Goal: Task Accomplishment & Management: Manage account settings

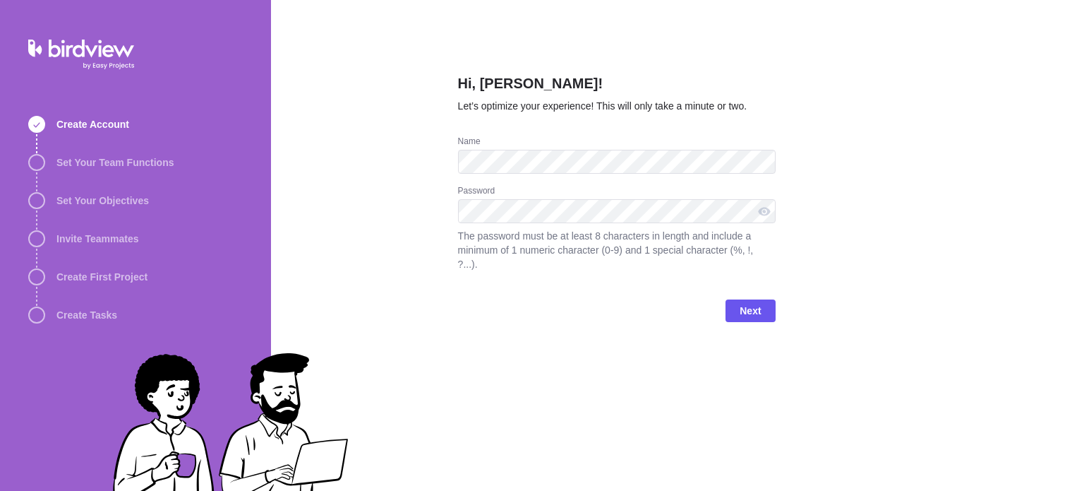
click at [924, 214] on div "Hi, [PERSON_NAME]! Let’s optimize your experience! This will only take a minute…" at bounding box center [677, 245] width 813 height 491
click at [750, 302] on span "Next" at bounding box center [750, 310] width 21 height 17
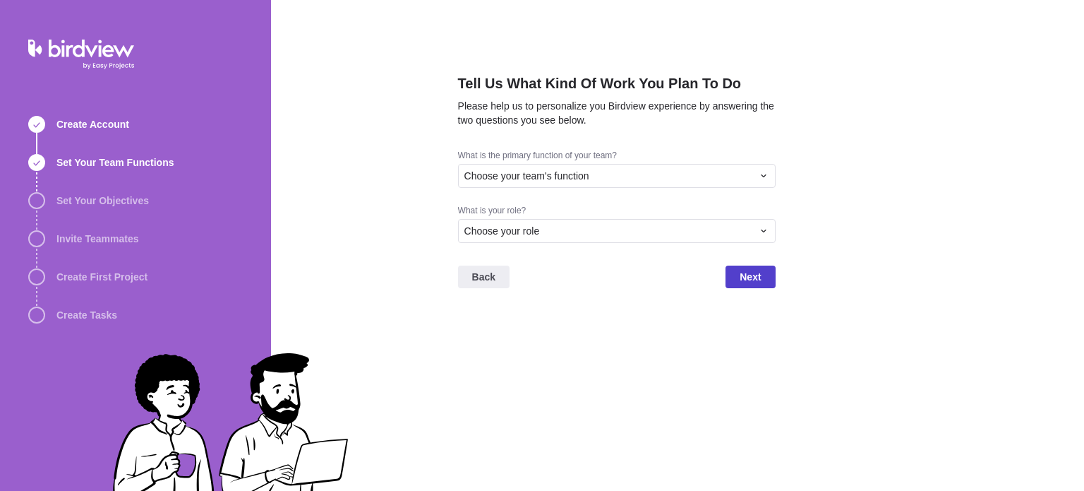
click at [752, 276] on span "Next" at bounding box center [750, 276] width 21 height 17
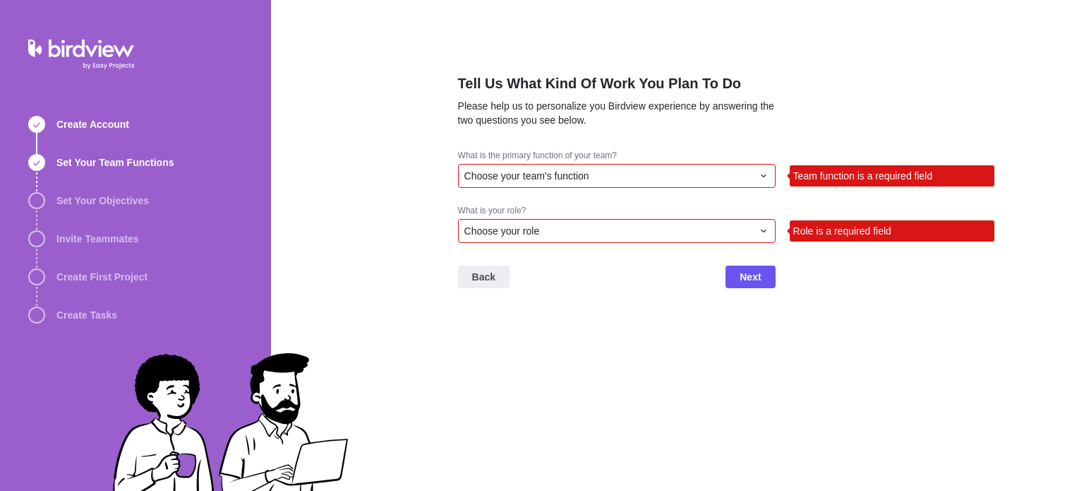
click at [491, 167] on div "Choose your team's function" at bounding box center [617, 176] width 318 height 24
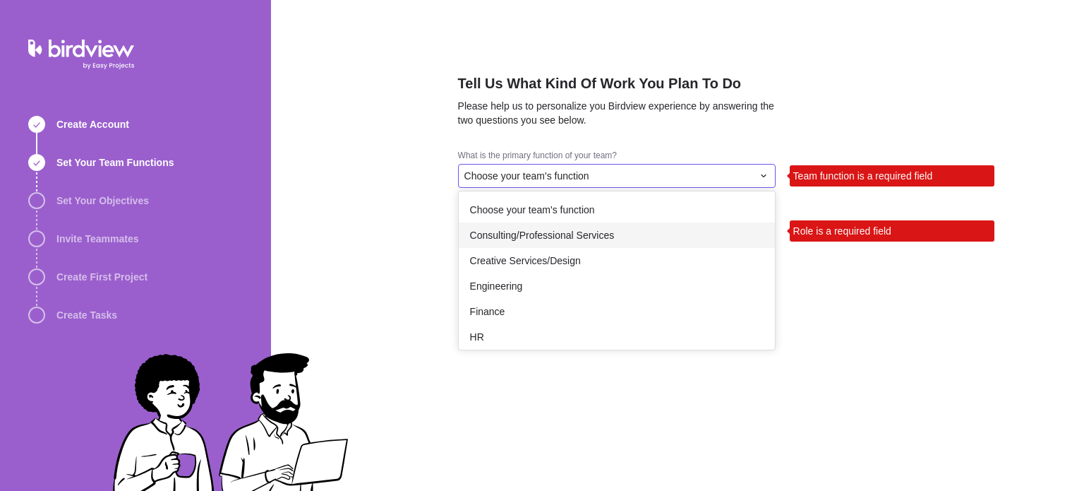
click at [553, 234] on span "Consulting/Professional Services" at bounding box center [542, 235] width 145 height 14
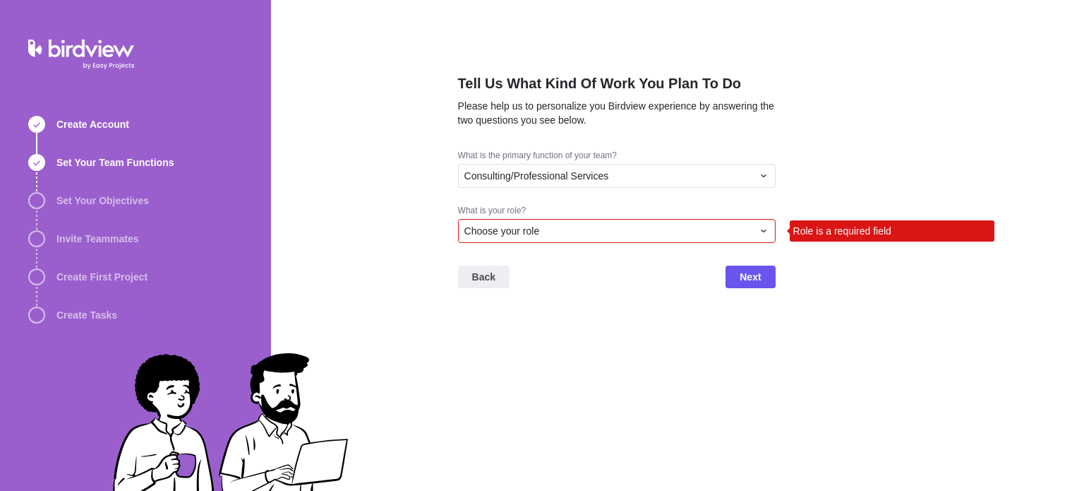
click at [537, 222] on div "Choose your role" at bounding box center [617, 231] width 318 height 24
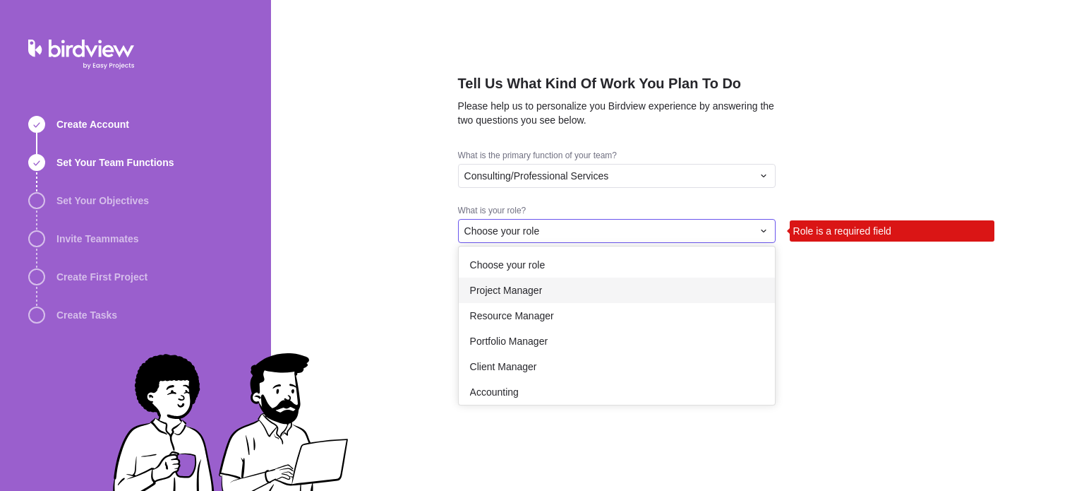
click at [527, 287] on span "Project Manager" at bounding box center [506, 290] width 73 height 14
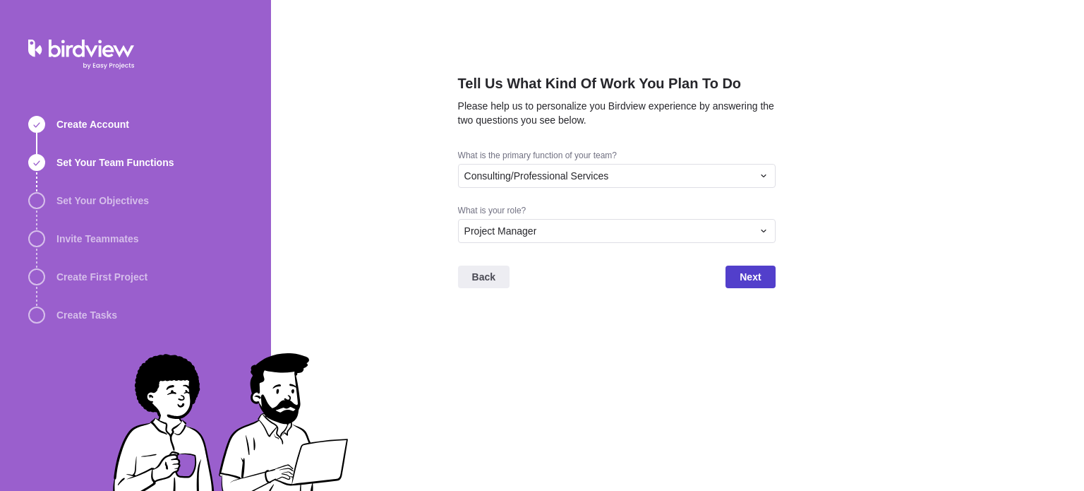
click at [757, 279] on span "Next" at bounding box center [750, 276] width 21 height 17
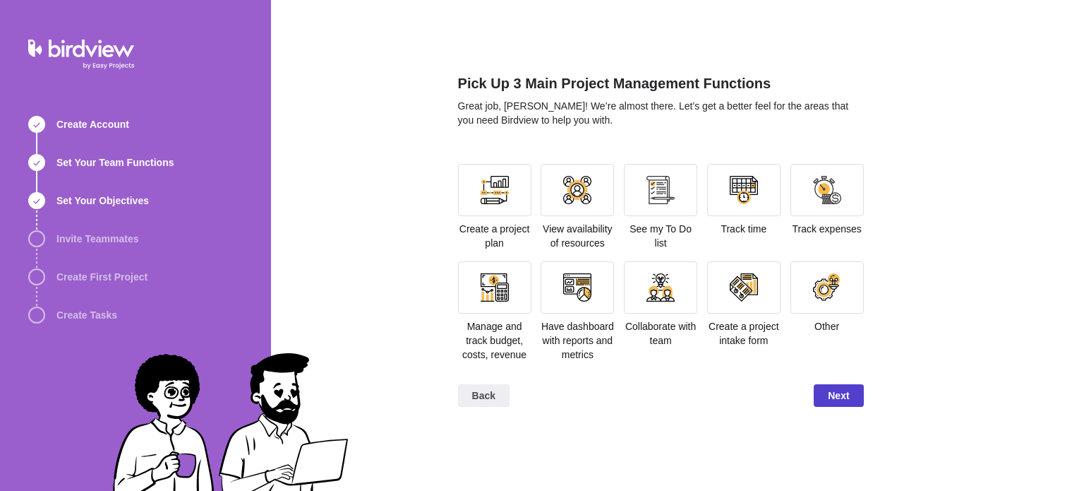
click at [855, 394] on span "Next" at bounding box center [838, 395] width 49 height 23
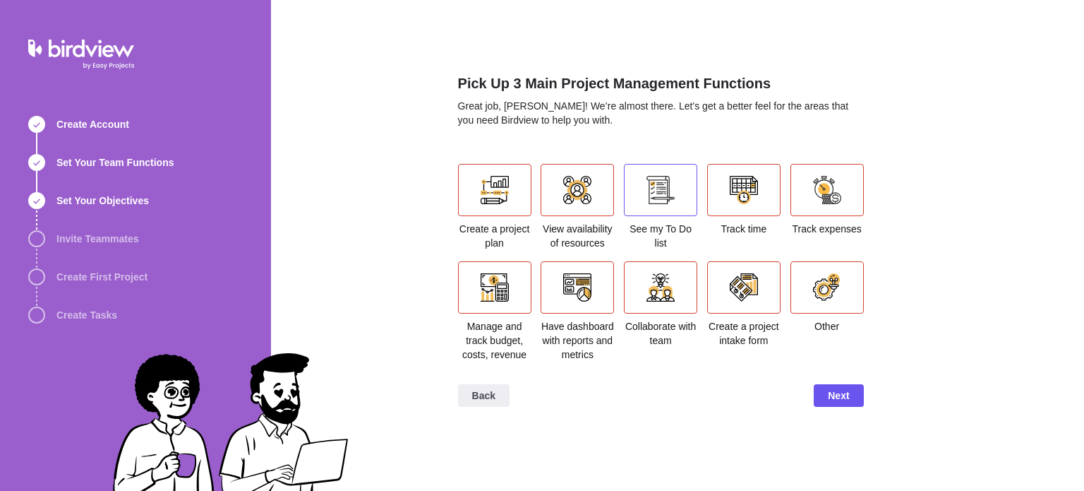
click at [656, 212] on div at bounding box center [660, 190] width 73 height 52
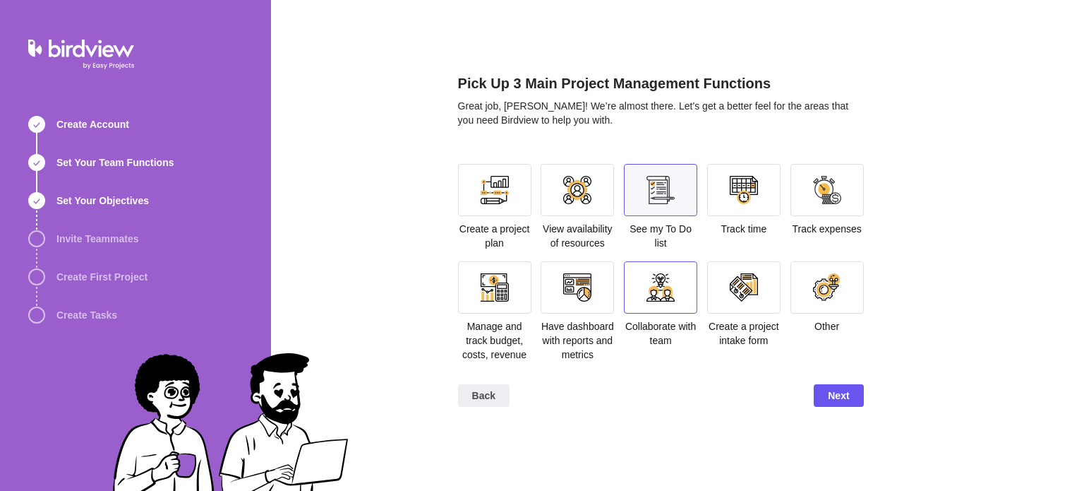
click at [639, 294] on div at bounding box center [660, 287] width 73 height 52
click at [539, 303] on section "Create a project plan View availability of resources See my To Do list Track ti…" at bounding box center [661, 268] width 406 height 209
drag, startPoint x: 590, startPoint y: 290, endPoint x: 858, endPoint y: 414, distance: 295.6
click at [590, 290] on div at bounding box center [577, 287] width 73 height 52
click at [836, 385] on span "Next" at bounding box center [838, 395] width 49 height 23
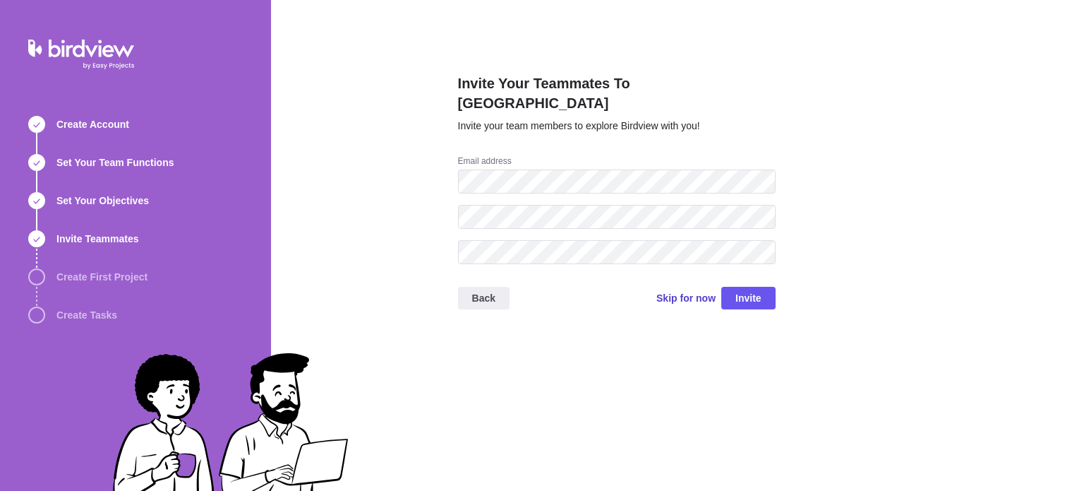
click at [697, 288] on span "Skip for now" at bounding box center [685, 298] width 59 height 20
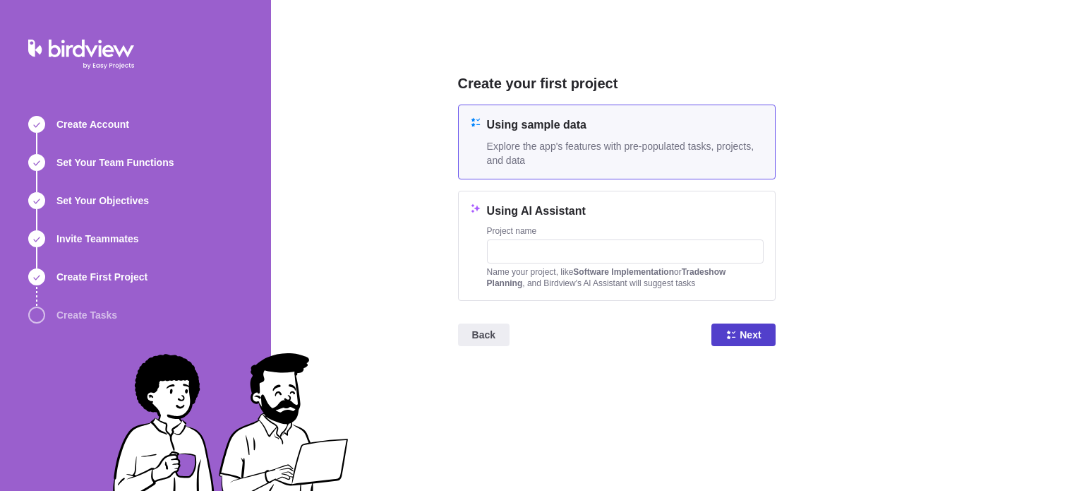
click at [740, 338] on span "Next" at bounding box center [750, 334] width 21 height 17
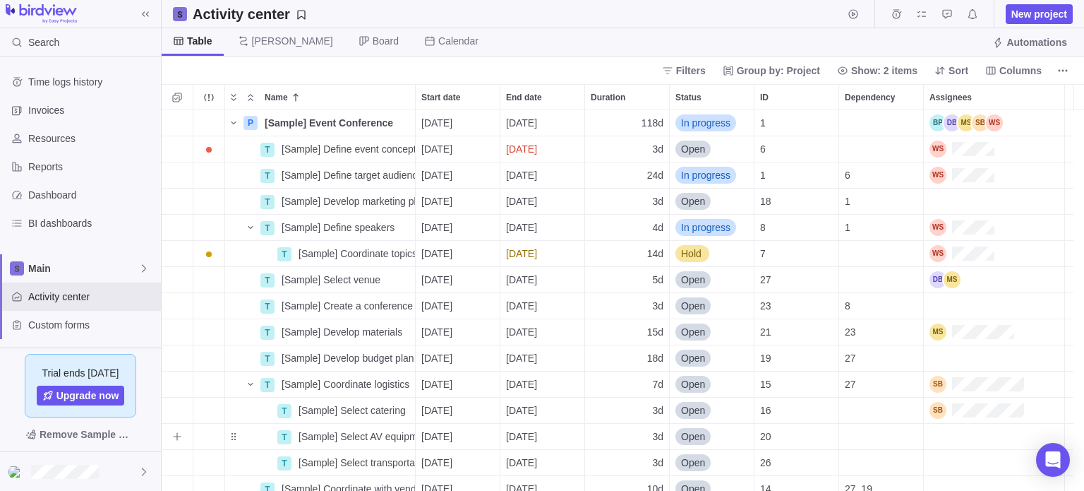
scroll to position [370, 912]
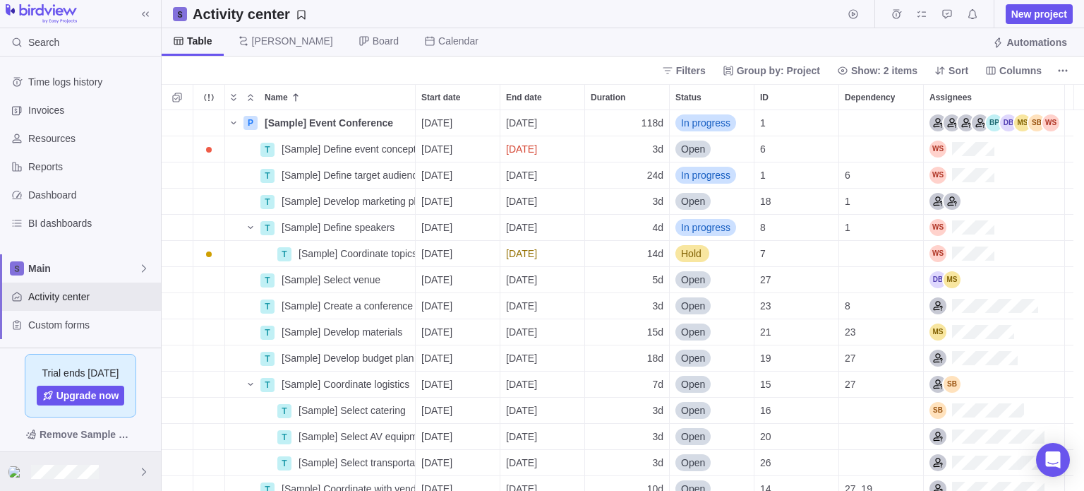
click at [144, 471] on icon at bounding box center [143, 471] width 11 height 11
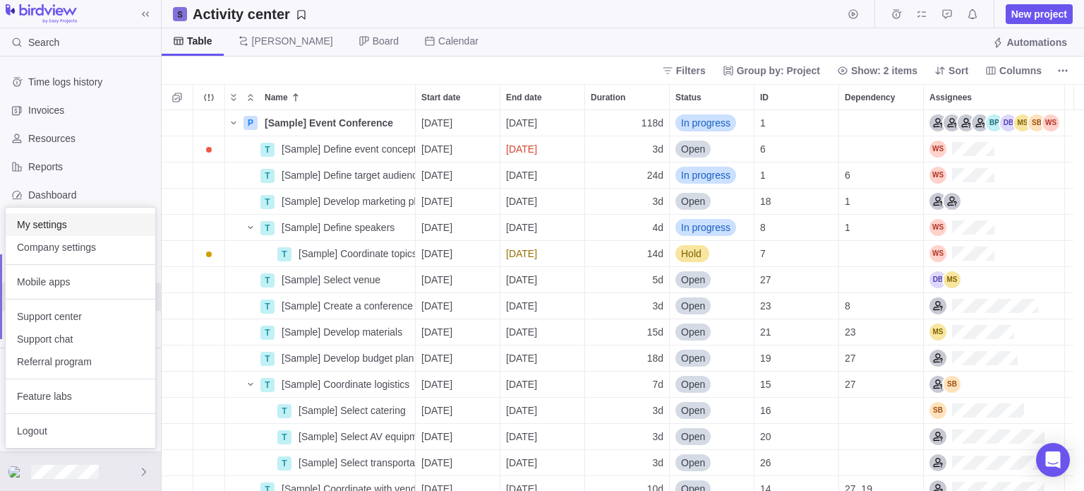
click at [69, 222] on span "My settings" at bounding box center [80, 224] width 127 height 14
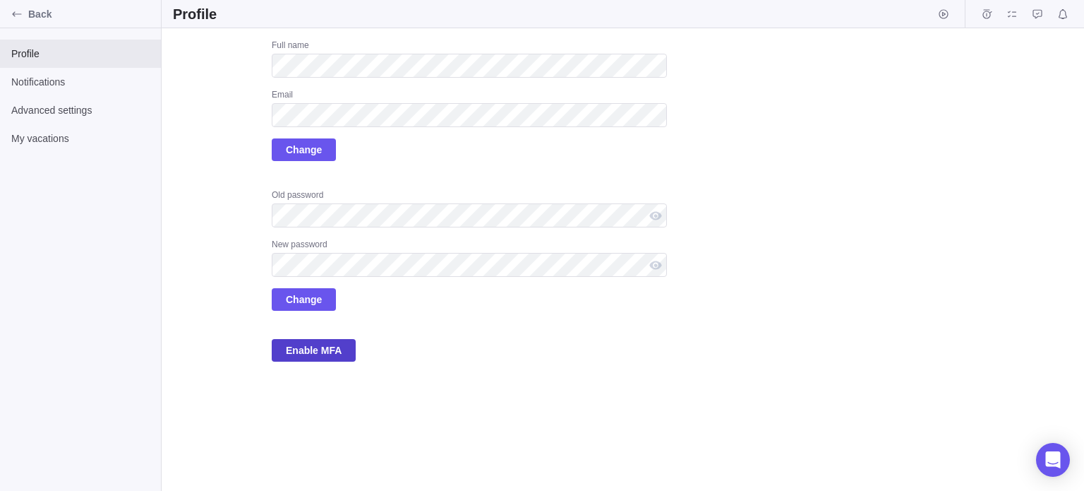
click at [308, 350] on span "Enable MFA" at bounding box center [314, 350] width 56 height 17
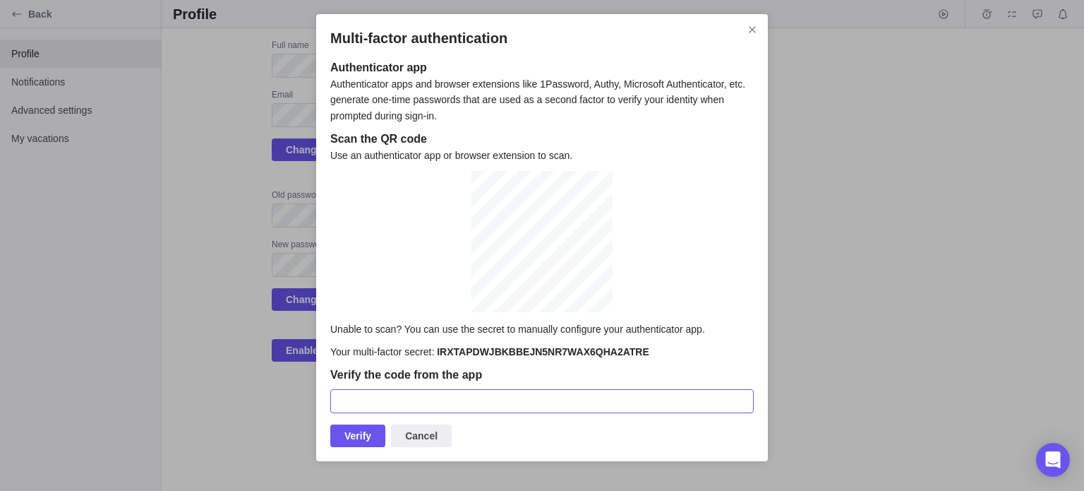
click at [449, 409] on input "Multi-factor authentication" at bounding box center [541, 401] width 423 height 24
type input "675463"
click at [361, 438] on span "Verify" at bounding box center [357, 435] width 27 height 17
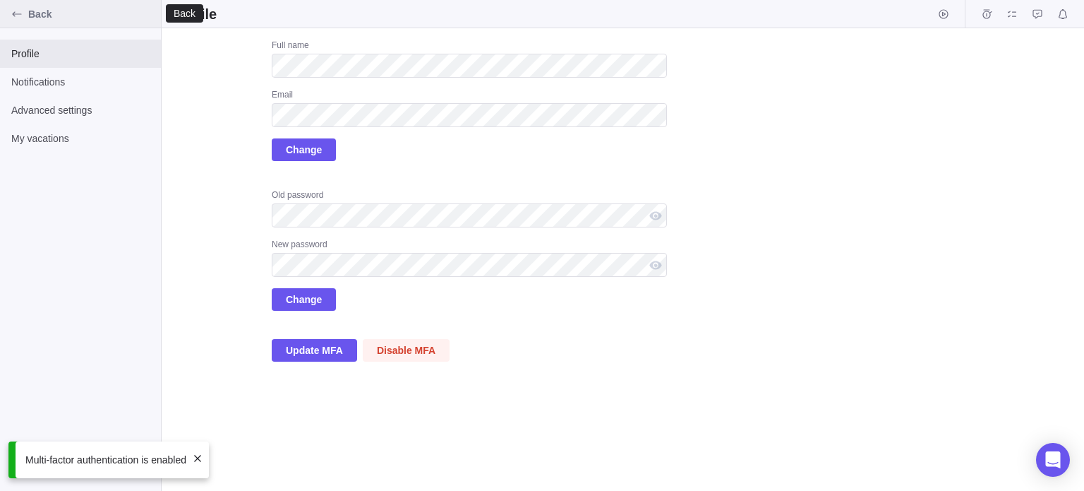
click at [92, 16] on span "Back" at bounding box center [91, 14] width 127 height 14
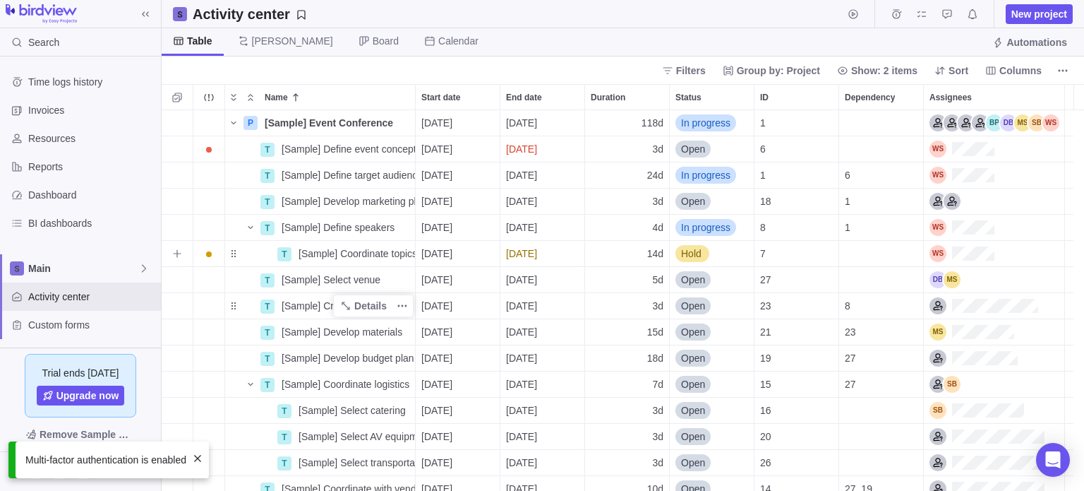
scroll to position [370, 912]
click at [136, 474] on div at bounding box center [80, 471] width 161 height 39
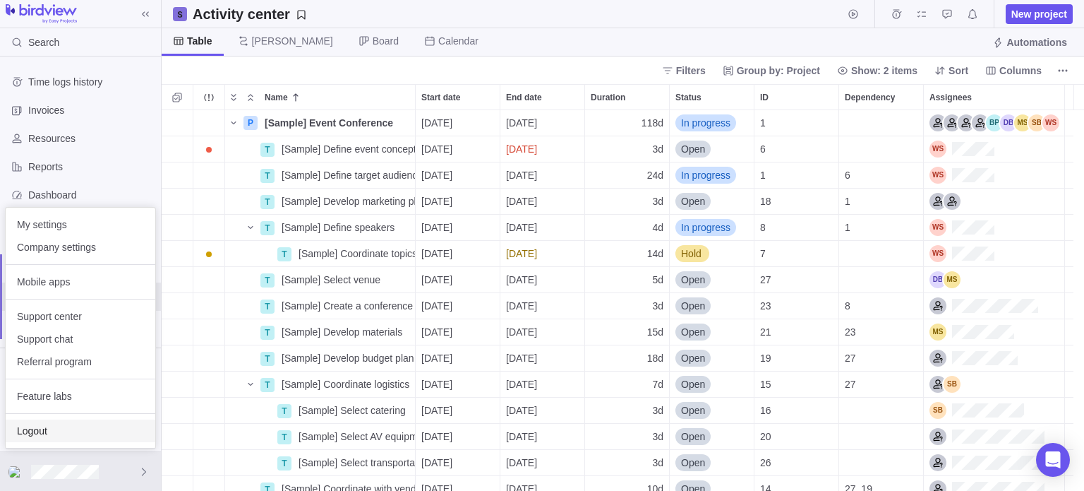
click at [91, 435] on span "Logout" at bounding box center [80, 430] width 127 height 14
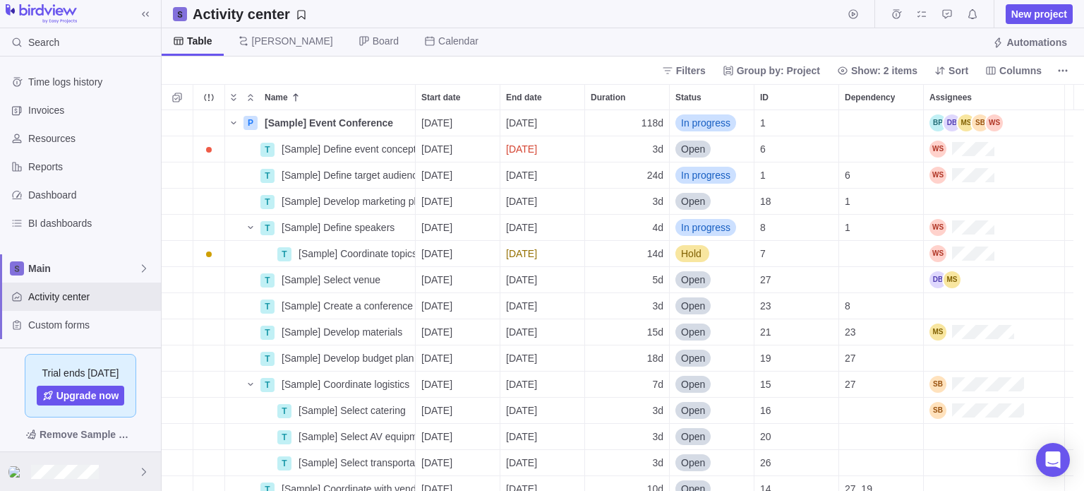
scroll to position [370, 912]
click at [100, 478] on div at bounding box center [80, 471] width 161 height 39
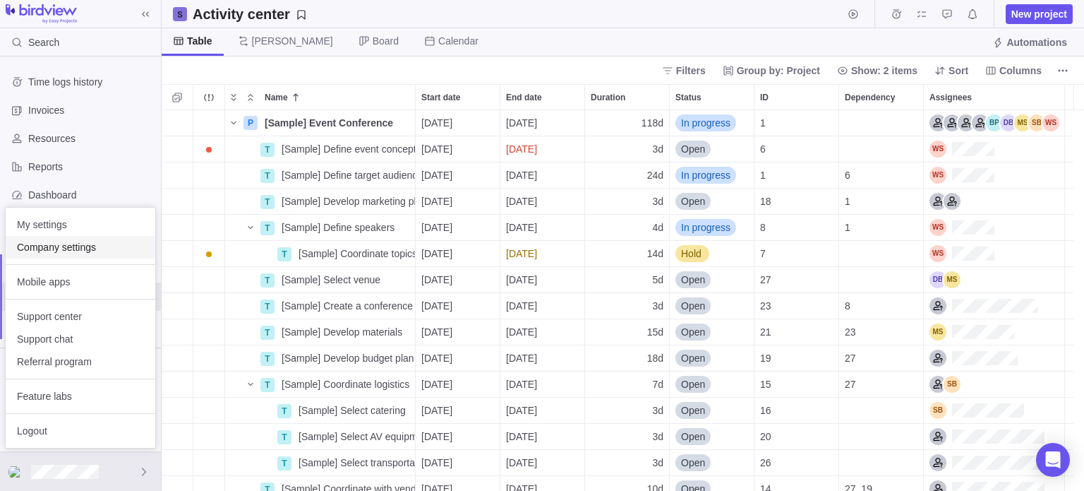
click at [59, 256] on div "Company settings" at bounding box center [81, 247] width 150 height 23
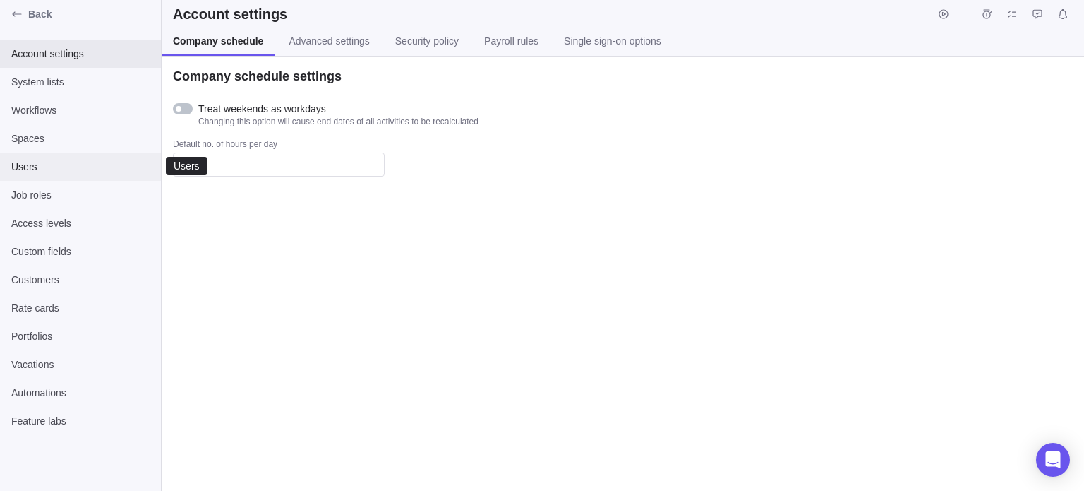
click at [51, 167] on span "Users" at bounding box center [80, 167] width 138 height 14
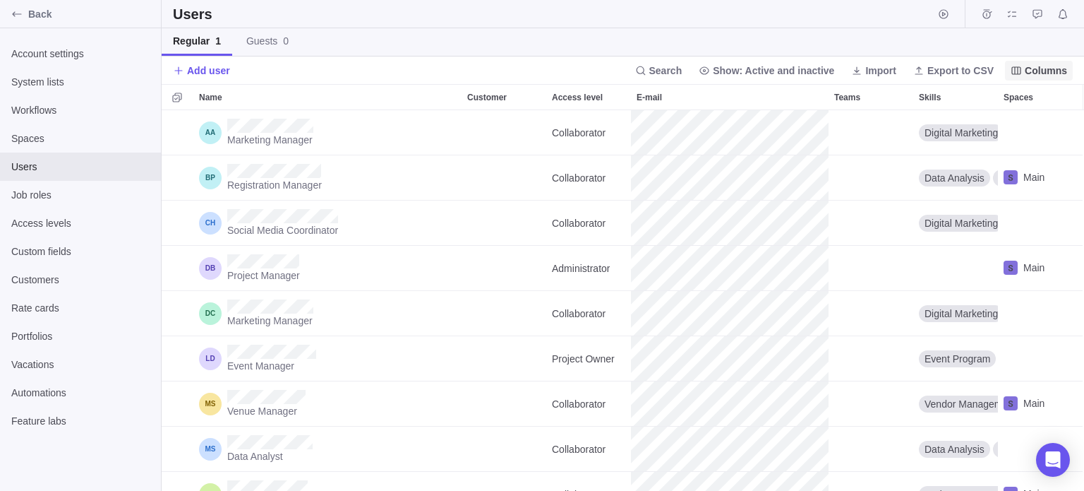
click at [1052, 66] on span "Columns" at bounding box center [1046, 71] width 42 height 14
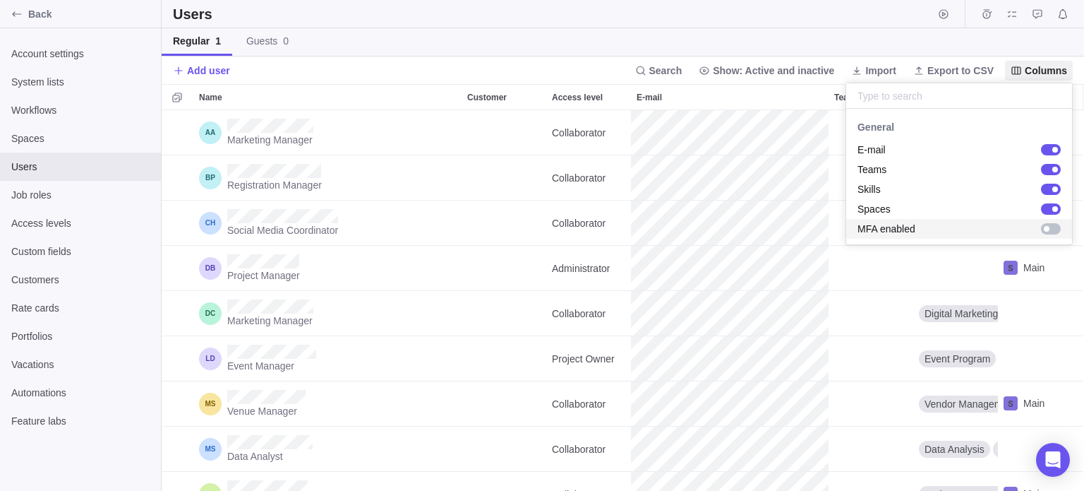
click at [1052, 227] on div "grid" at bounding box center [1051, 228] width 20 height 11
click at [822, 46] on body "Back Account settings System lists Workflows Spaces Users Job roles Access leve…" at bounding box center [542, 245] width 1084 height 491
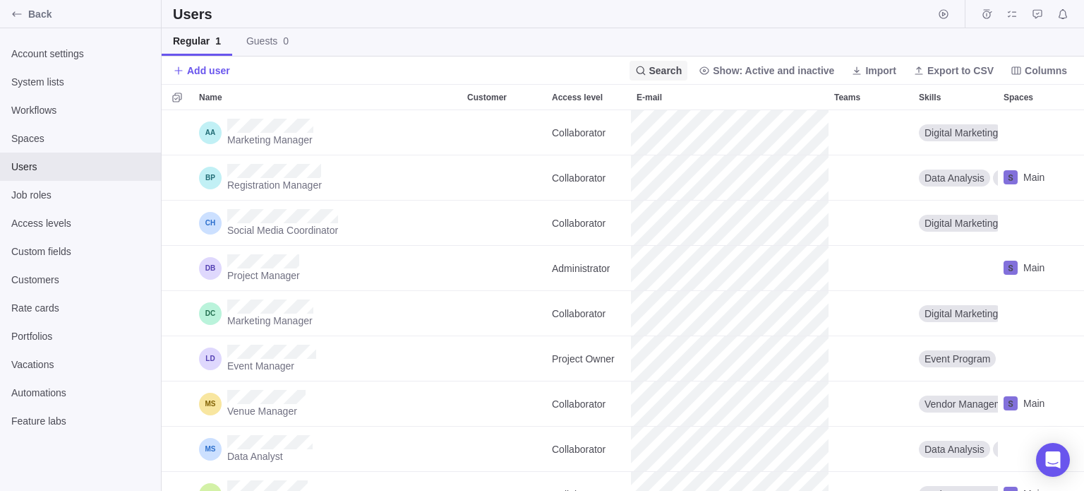
click at [647, 73] on icon at bounding box center [640, 70] width 11 height 11
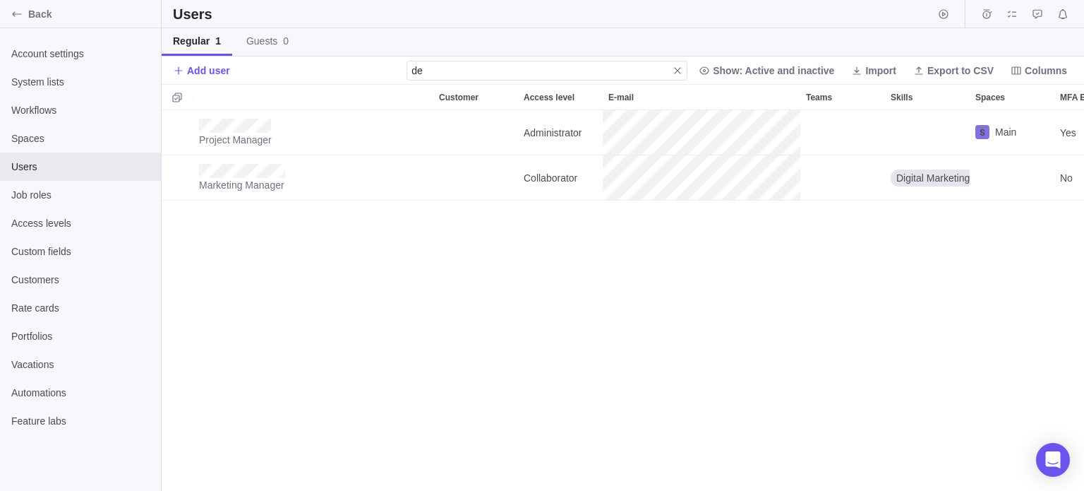
scroll to position [0, 83]
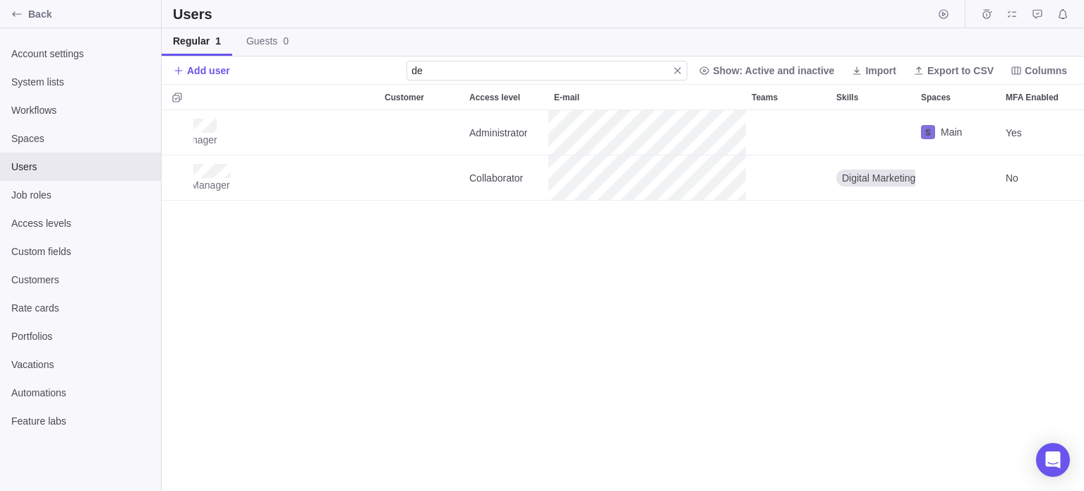
type input "de"
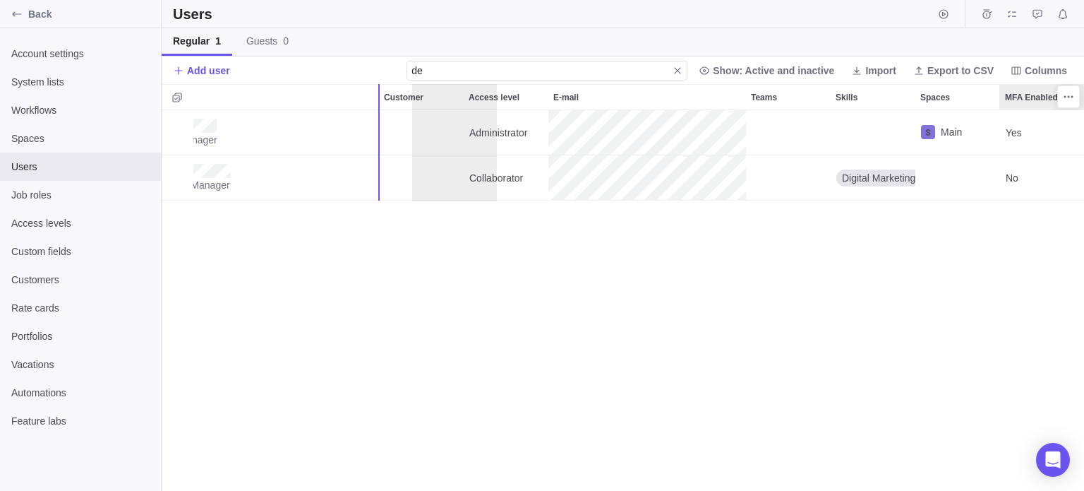
drag, startPoint x: 1026, startPoint y: 103, endPoint x: 432, endPoint y: 107, distance: 594.3
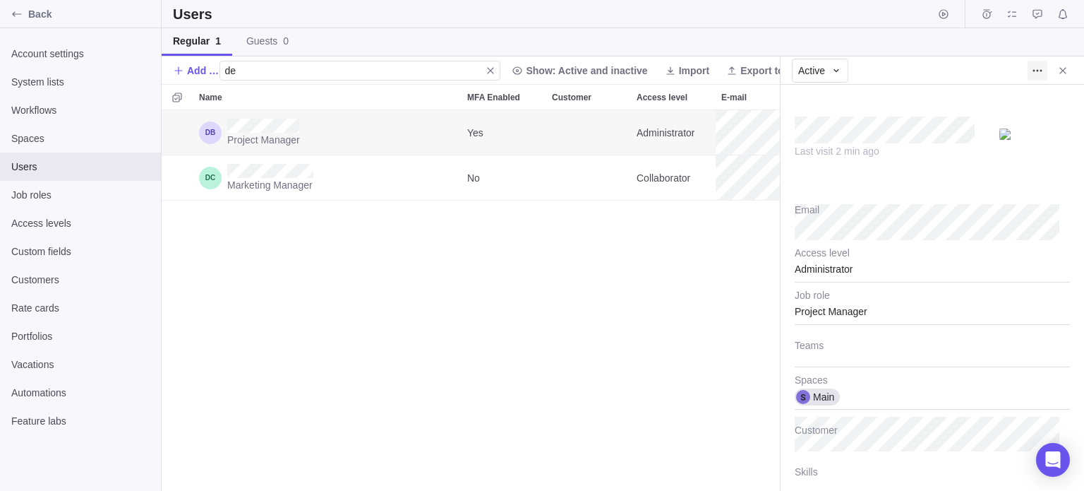
type textarea "x"
click at [1030, 66] on span "More actions" at bounding box center [1038, 71] width 20 height 20
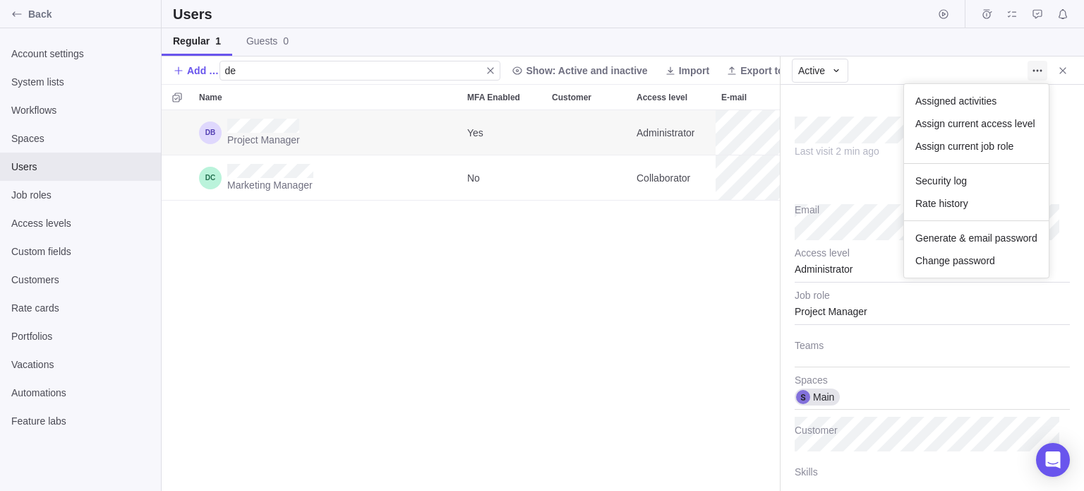
click at [1030, 66] on span "More actions" at bounding box center [1038, 71] width 20 height 20
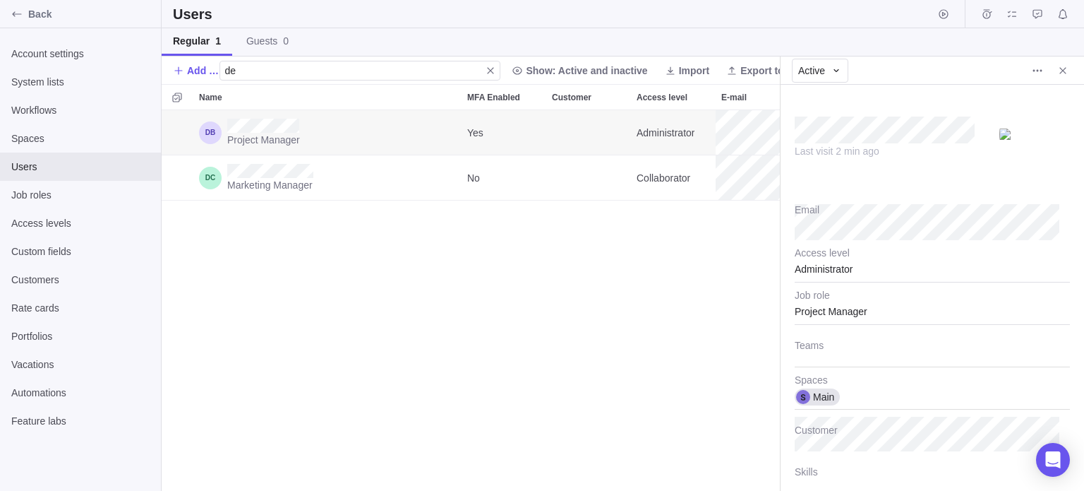
click at [627, 256] on div "Project Manager Yes Administrator Main Marketing Manager No Collaborator Digita…" at bounding box center [471, 300] width 618 height 381
click at [1063, 73] on icon "Close" at bounding box center [1062, 70] width 11 height 11
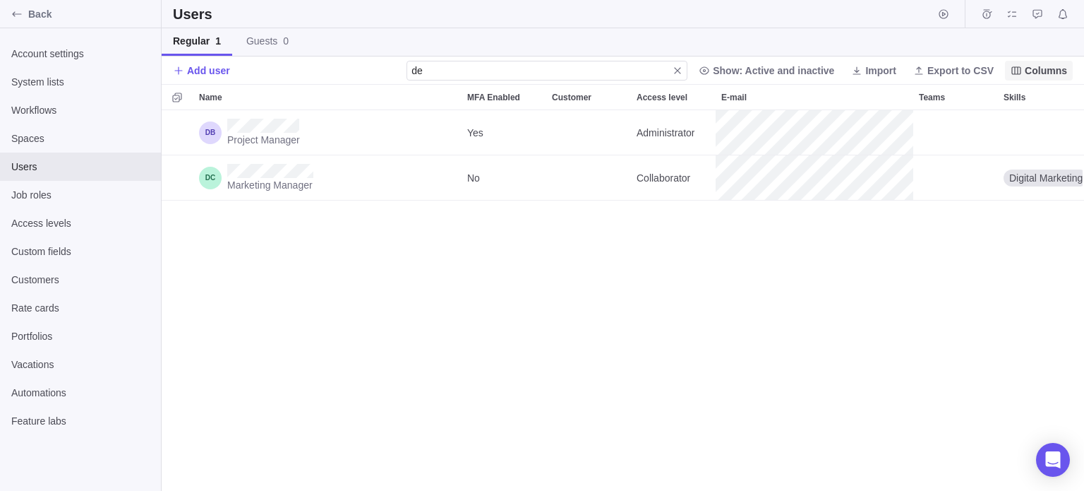
click at [1050, 68] on span "Columns" at bounding box center [1046, 71] width 42 height 14
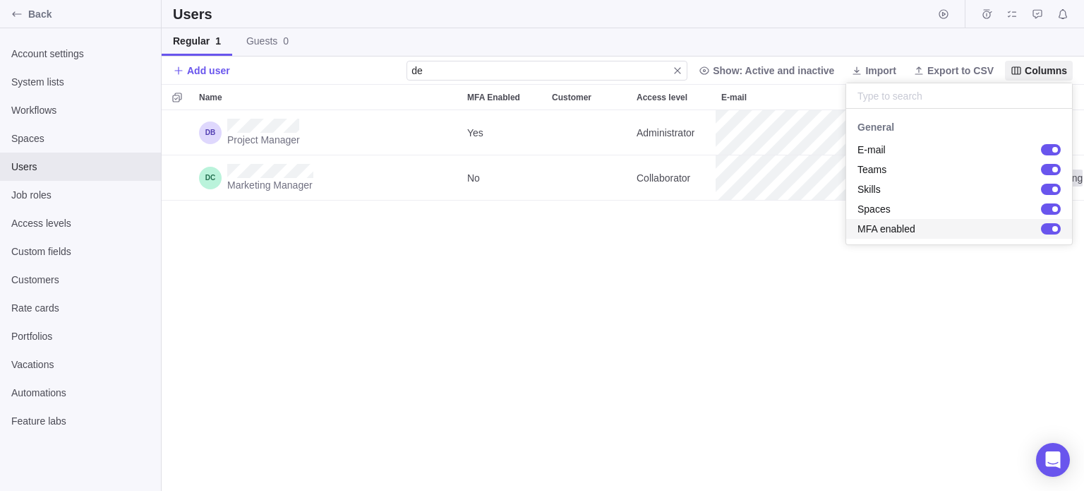
click at [1050, 225] on div "grid" at bounding box center [1051, 228] width 20 height 11
click at [909, 299] on body "Back Account settings System lists Workflows Spaces Users Job roles Access leve…" at bounding box center [542, 245] width 1084 height 491
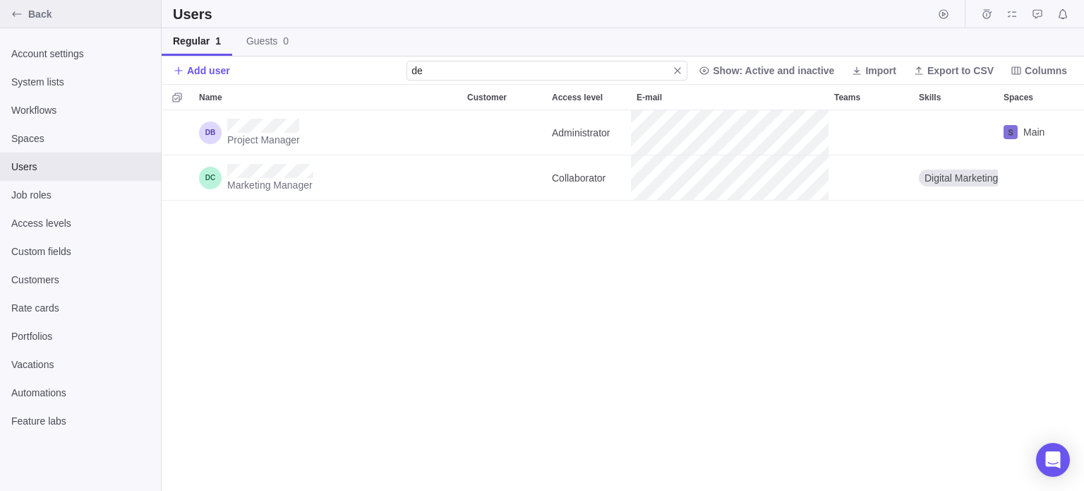
click at [40, 26] on div "Back" at bounding box center [80, 14] width 161 height 28
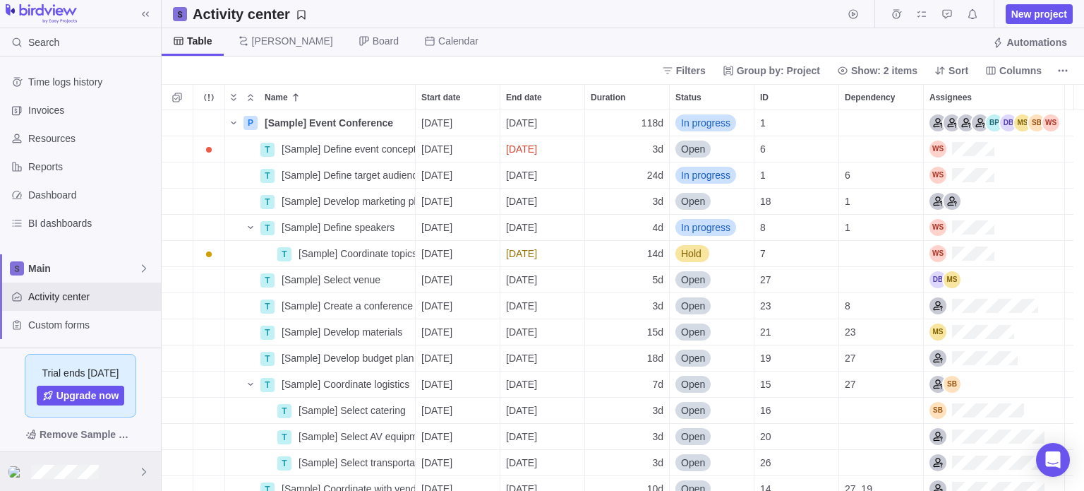
click at [109, 467] on div at bounding box center [80, 471] width 161 height 39
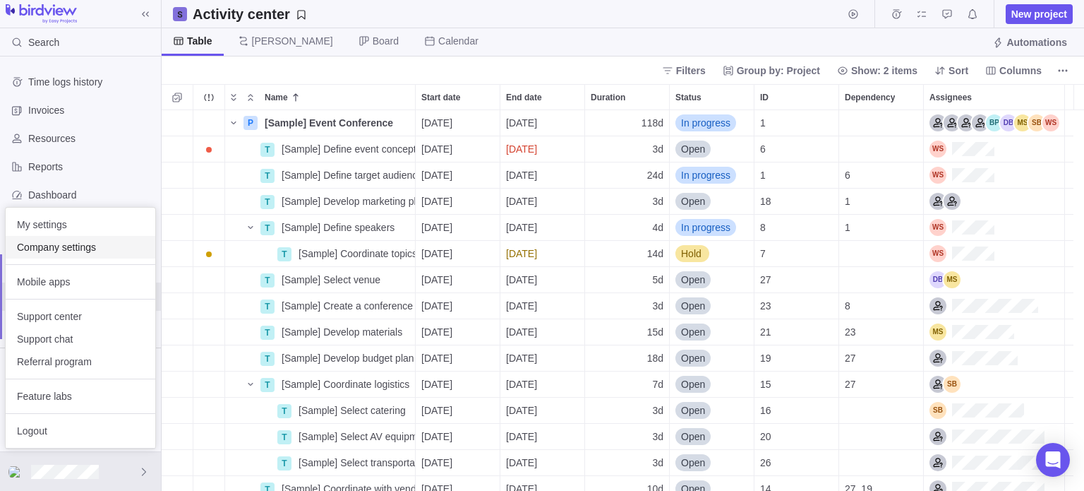
click at [52, 242] on span "Company settings" at bounding box center [80, 247] width 127 height 14
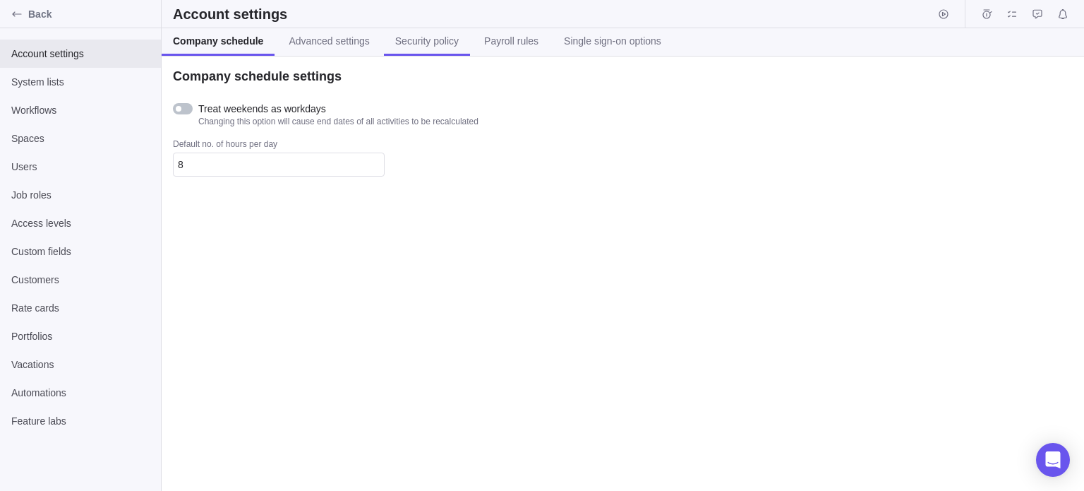
click at [430, 39] on span "Security policy" at bounding box center [427, 41] width 64 height 14
